Goal: Transaction & Acquisition: Purchase product/service

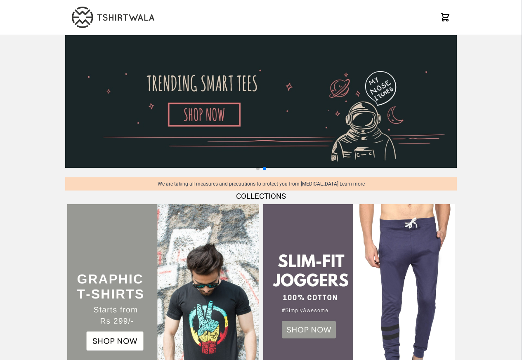
click at [111, 344] on img at bounding box center [162, 299] width 191 height 191
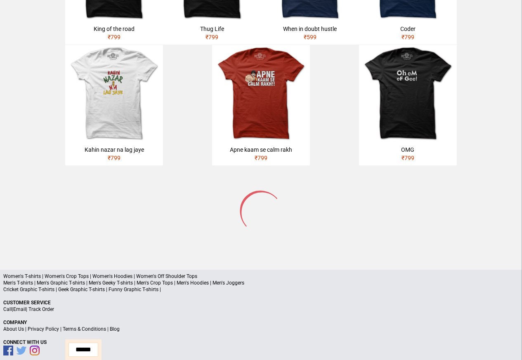
scroll to position [393, 0]
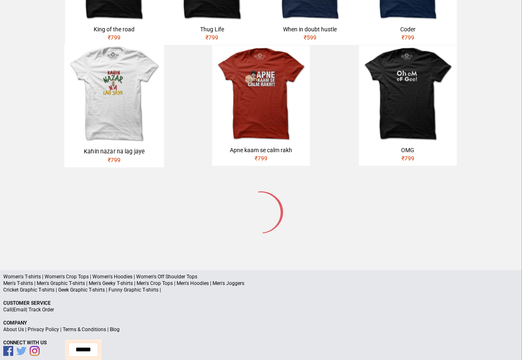
click at [99, 69] on img at bounding box center [114, 94] width 100 height 100
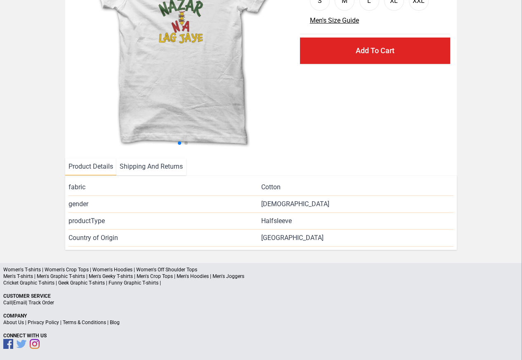
scroll to position [114, 0]
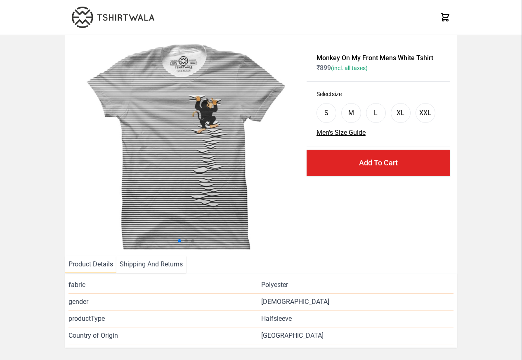
click at [135, 267] on li "Shipping And Returns" at bounding box center [151, 264] width 70 height 17
